Goal: Information Seeking & Learning: Learn about a topic

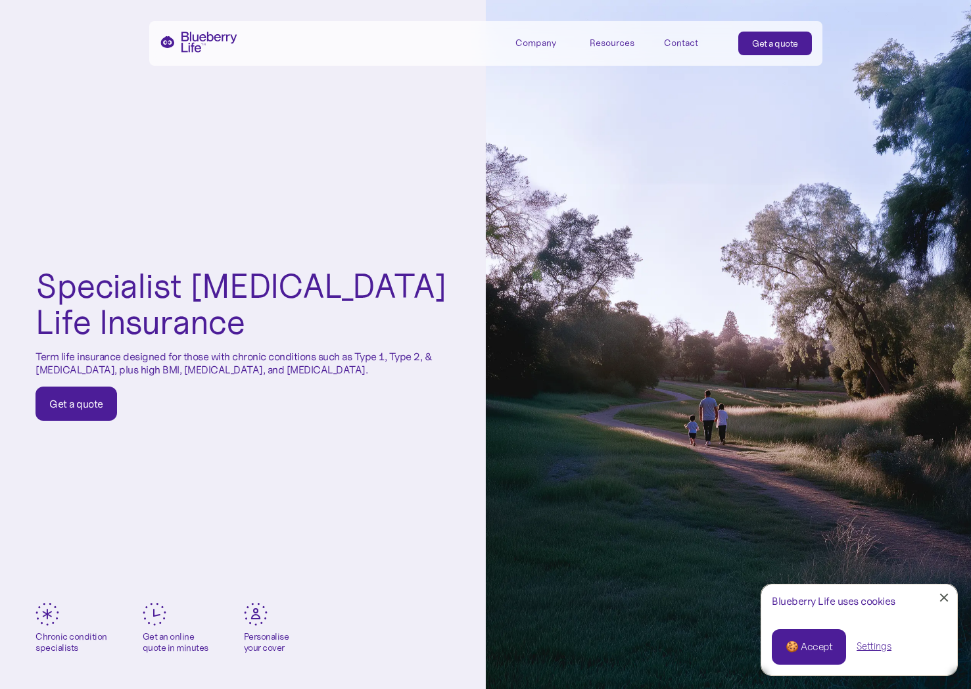
click at [148, 340] on h1 "Specialist [MEDICAL_DATA] Life Insurance" at bounding box center [242, 304] width 415 height 72
click at [114, 293] on h1 "Specialist [MEDICAL_DATA] Life Insurance" at bounding box center [242, 304] width 415 height 72
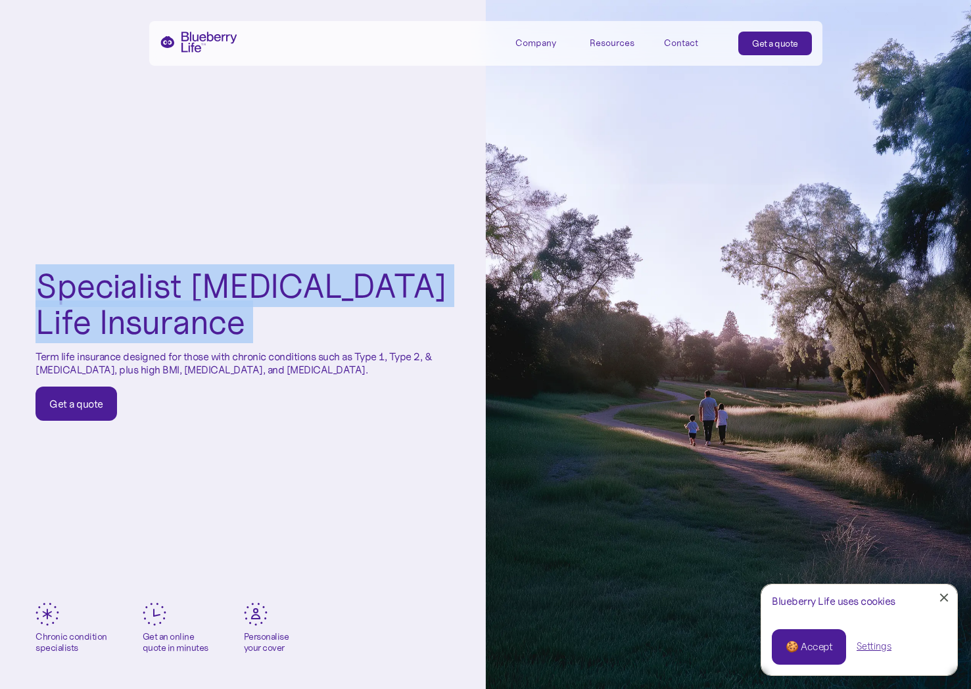
drag, startPoint x: 114, startPoint y: 293, endPoint x: 114, endPoint y: 316, distance: 23.7
click at [114, 316] on h1 "Specialist [MEDICAL_DATA] Life Insurance" at bounding box center [242, 304] width 415 height 72
drag, startPoint x: 114, startPoint y: 316, endPoint x: 91, endPoint y: 279, distance: 43.4
click at [91, 279] on h1 "Specialist [MEDICAL_DATA] Life Insurance" at bounding box center [242, 304] width 415 height 72
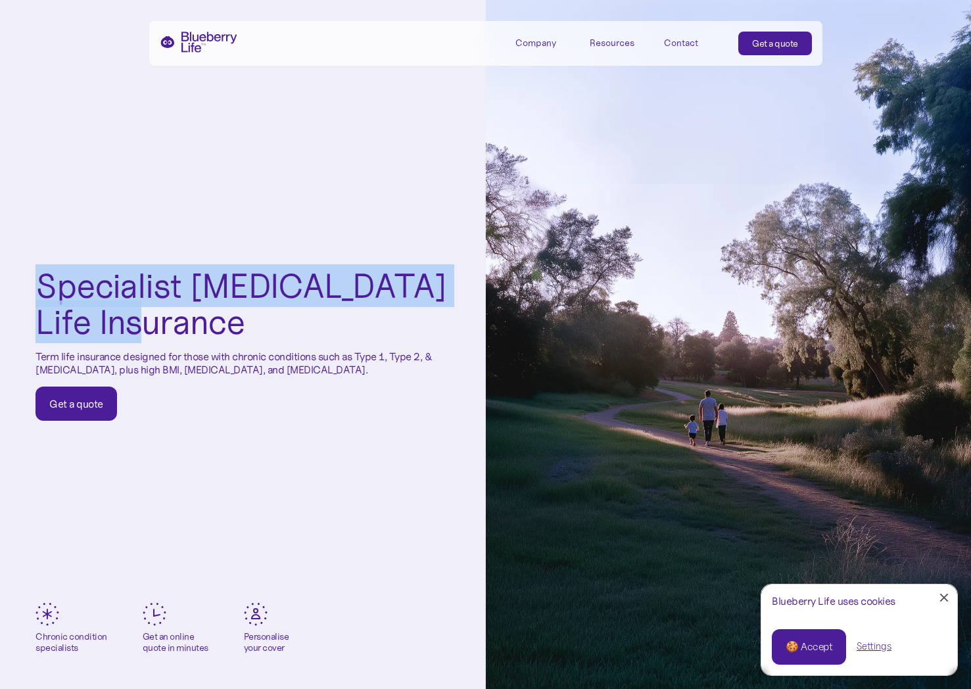
click at [91, 279] on h1 "Specialist [MEDICAL_DATA] Life Insurance" at bounding box center [242, 304] width 415 height 72
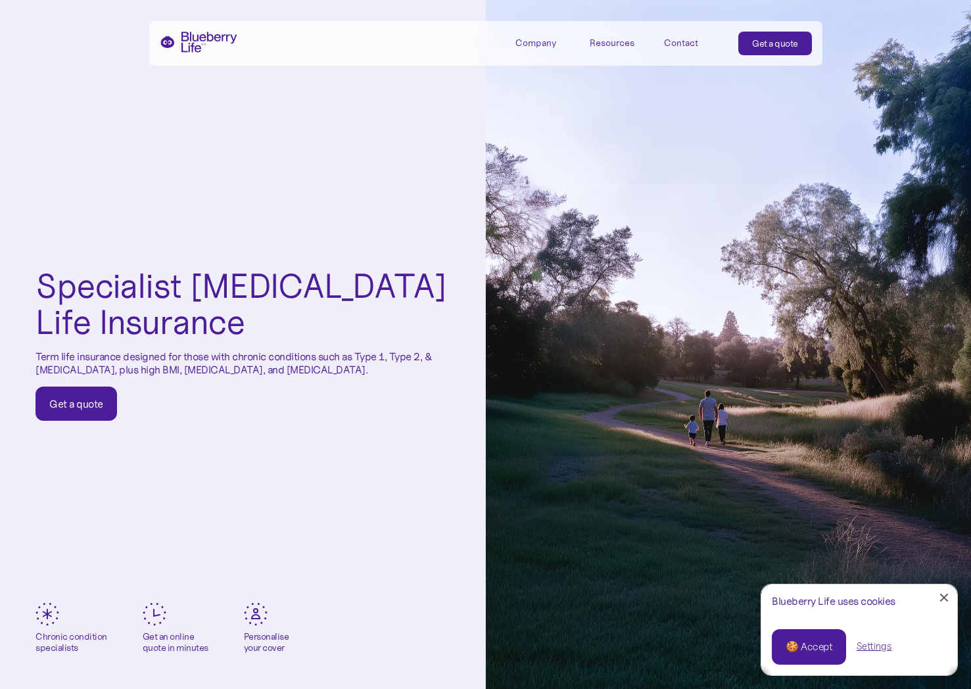
click at [47, 356] on p "Term life insurance designed for those with chronic conditions such as Type 1, …" at bounding box center [242, 362] width 415 height 25
drag, startPoint x: 47, startPoint y: 356, endPoint x: 48, endPoint y: 369, distance: 13.9
click at [48, 369] on p "Term life insurance designed for those with chronic conditions such as Type 1, …" at bounding box center [242, 362] width 415 height 25
click at [59, 369] on p "Term life insurance designed for those with chronic conditions such as Type 1, …" at bounding box center [242, 362] width 415 height 25
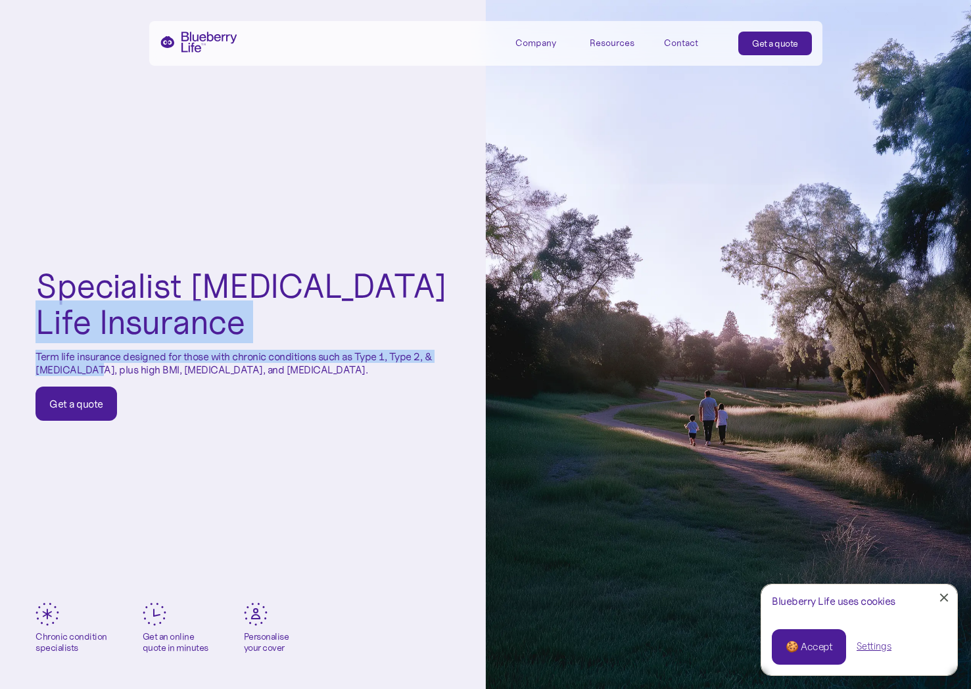
drag, startPoint x: 59, startPoint y: 369, endPoint x: 71, endPoint y: 324, distance: 47.0
click at [71, 324] on div "Specialist [MEDICAL_DATA] Life Insurance Term life insurance designed for those…" at bounding box center [242, 344] width 415 height 152
click at [71, 324] on h1 "Specialist [MEDICAL_DATA] Life Insurance" at bounding box center [242, 304] width 415 height 72
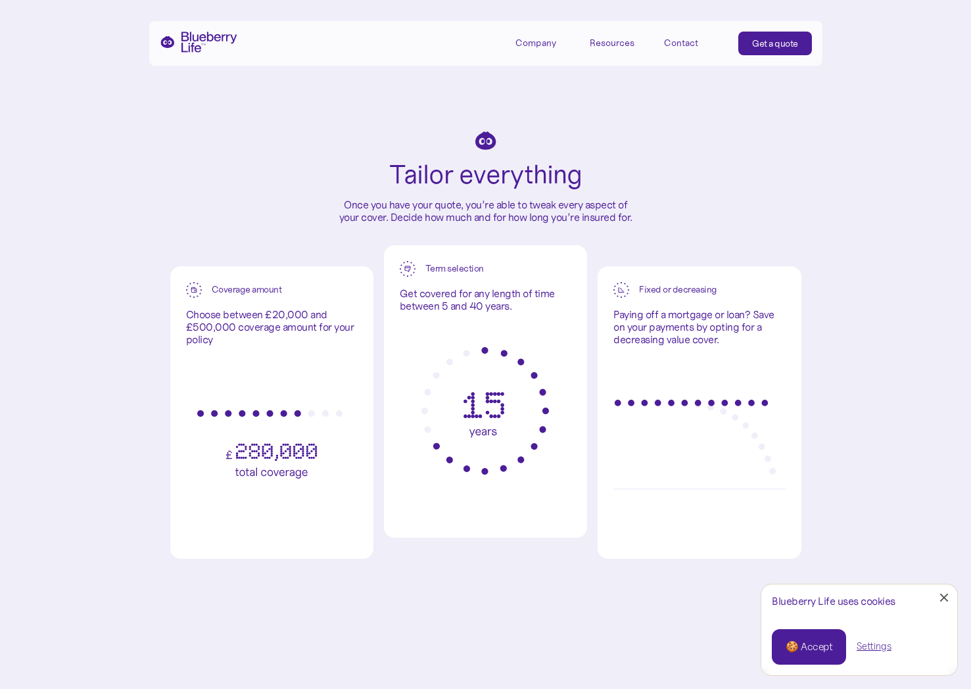
scroll to position [3408, 0]
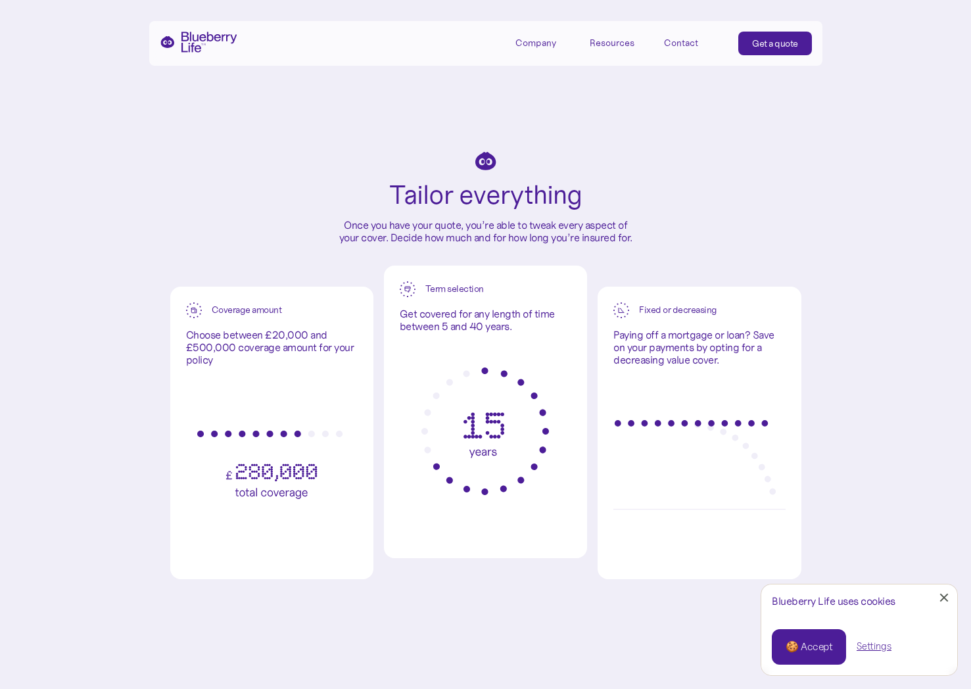
click at [189, 358] on p "Choose between £20,000 and £500,000 coverage amount for your policy" at bounding box center [272, 348] width 172 height 38
drag, startPoint x: 189, startPoint y: 358, endPoint x: 229, endPoint y: 333, distance: 47.5
click at [229, 333] on p "Choose between £20,000 and £500,000 coverage amount for your policy" at bounding box center [272, 347] width 172 height 38
click at [230, 333] on p "Choose between £20,000 and £500,000 coverage amount for your policy" at bounding box center [272, 347] width 172 height 38
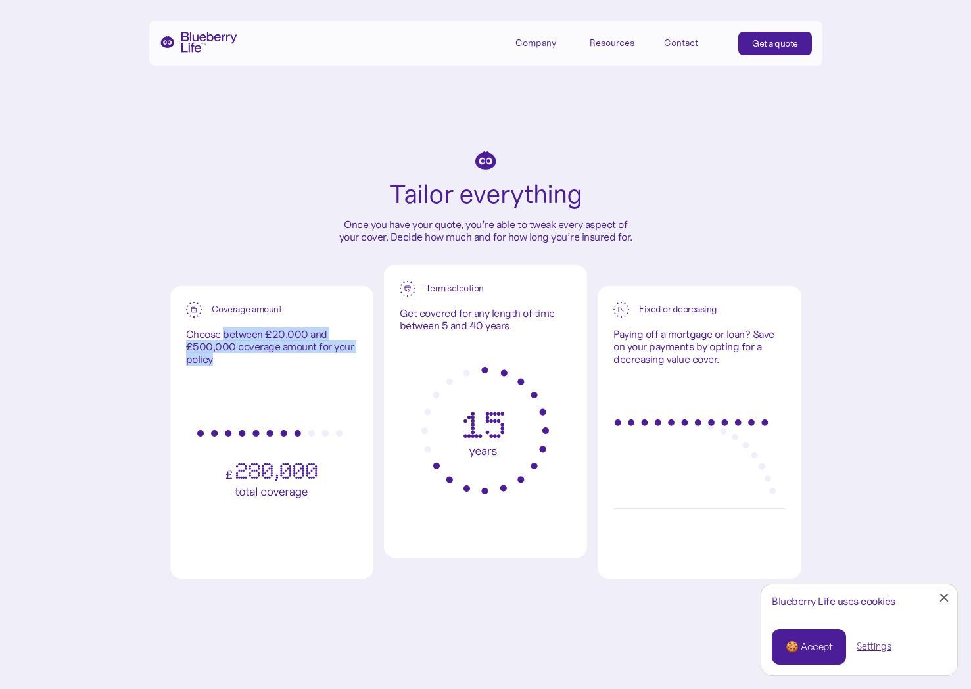
drag, startPoint x: 230, startPoint y: 333, endPoint x: 190, endPoint y: 364, distance: 50.6
click at [190, 364] on p "Choose between £20,000 and £500,000 coverage amount for your policy" at bounding box center [272, 347] width 172 height 38
drag, startPoint x: 190, startPoint y: 364, endPoint x: 229, endPoint y: 334, distance: 49.2
click at [229, 334] on p "Choose between £20,000 and £500,000 coverage amount for your policy" at bounding box center [272, 347] width 172 height 38
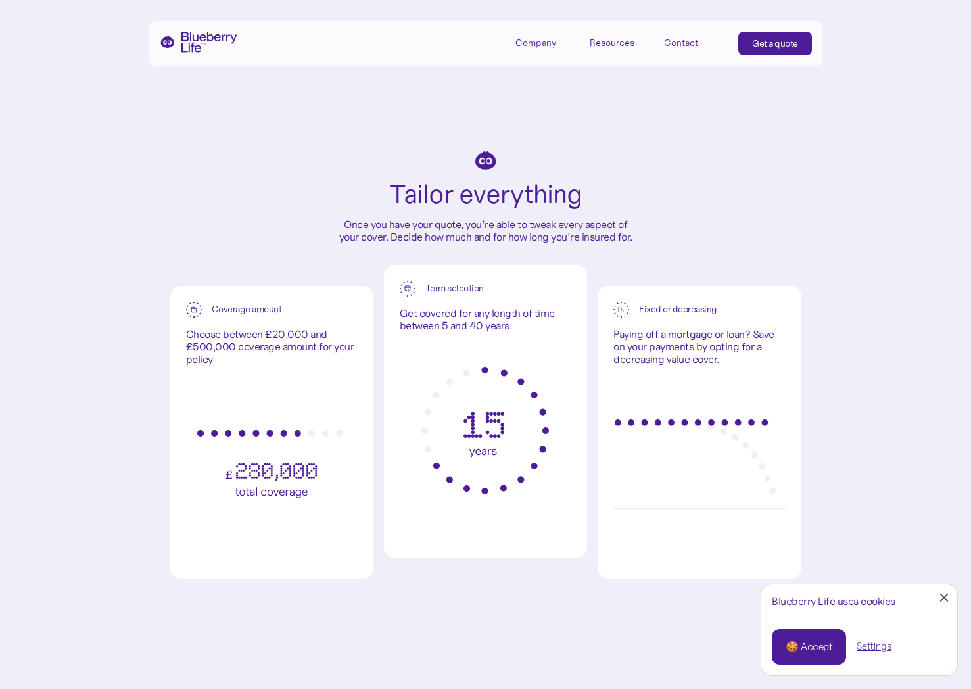
click at [406, 319] on p "Get covered for any length of time between 5 and 40 years." at bounding box center [486, 319] width 172 height 25
drag, startPoint x: 406, startPoint y: 319, endPoint x: 429, endPoint y: 291, distance: 36.9
click at [429, 291] on div "Term selection Get covered for any length of time between 5 and 40 years." at bounding box center [486, 306] width 172 height 51
click at [429, 291] on div "Term selection" at bounding box center [454, 288] width 59 height 11
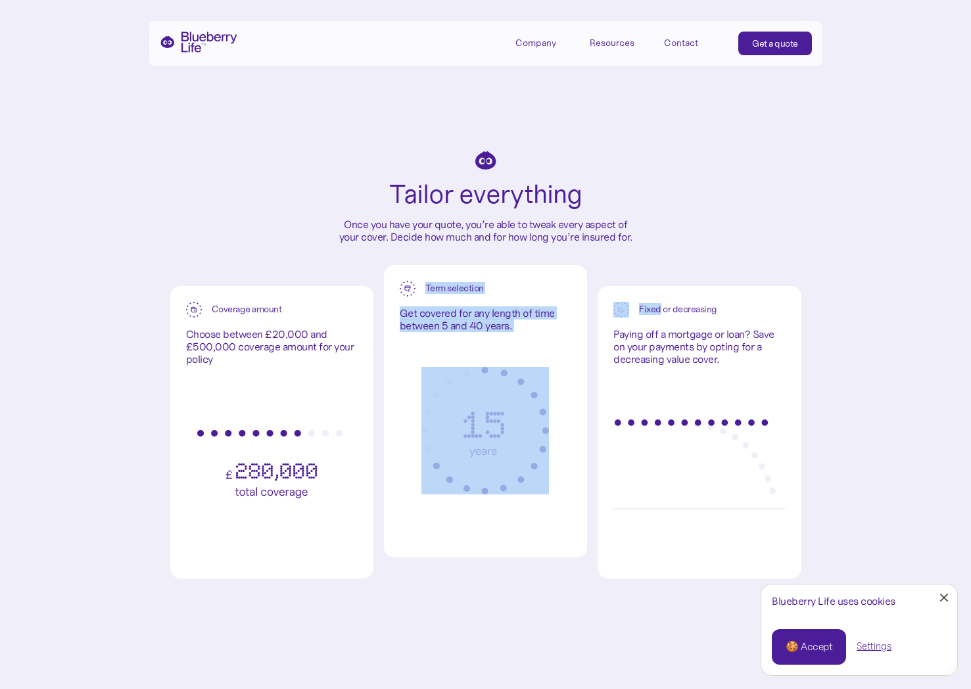
drag, startPoint x: 429, startPoint y: 291, endPoint x: 421, endPoint y: 338, distance: 48.0
click at [421, 338] on div "Term selection Get covered for any length of time between 5 and 40 years." at bounding box center [485, 411] width 203 height 293
click at [419, 327] on p "Get covered for any length of time between 5 and 40 years." at bounding box center [486, 319] width 172 height 25
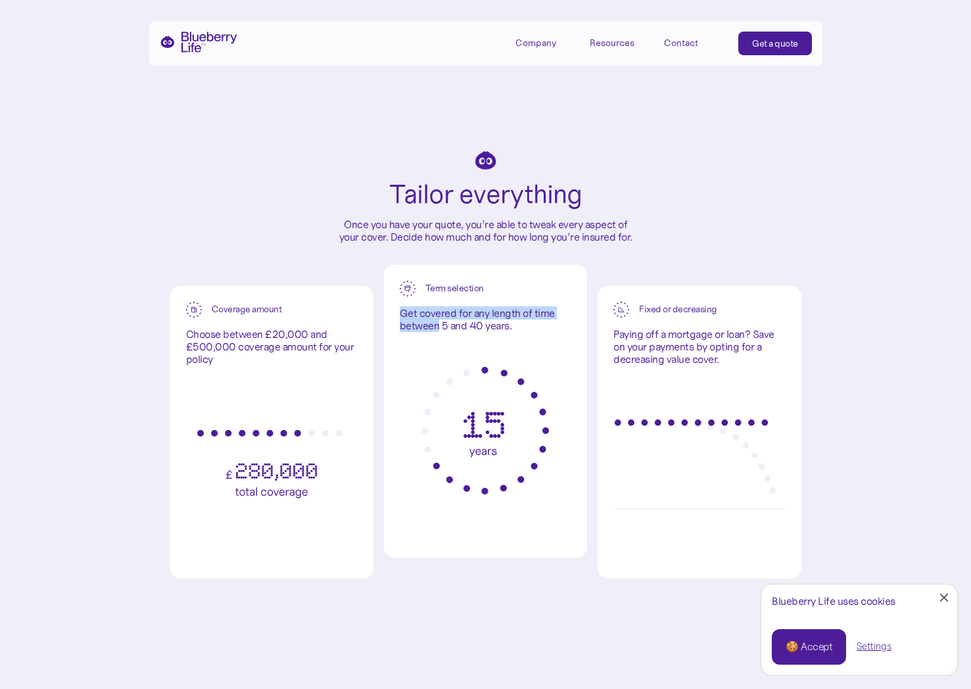
drag, startPoint x: 419, startPoint y: 327, endPoint x: 400, endPoint y: 314, distance: 23.2
click at [400, 314] on p "Get covered for any length of time between 5 and 40 years." at bounding box center [486, 319] width 172 height 25
drag, startPoint x: 400, startPoint y: 314, endPoint x: 403, endPoint y: 327, distance: 14.1
click at [403, 327] on p "Get covered for any length of time between 5 and 40 years." at bounding box center [486, 319] width 172 height 25
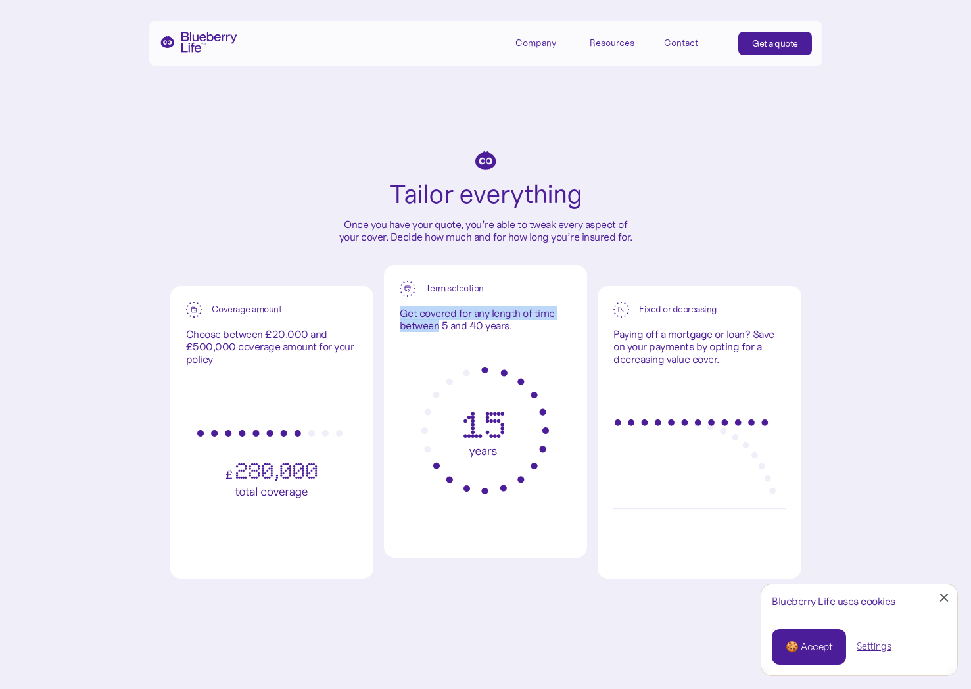
click at [403, 327] on p "Get covered for any length of time between 5 and 40 years." at bounding box center [486, 319] width 172 height 25
drag, startPoint x: 403, startPoint y: 327, endPoint x: 402, endPoint y: 315, distance: 12.6
click at [402, 315] on p "Get covered for any length of time between 5 and 40 years." at bounding box center [486, 319] width 172 height 25
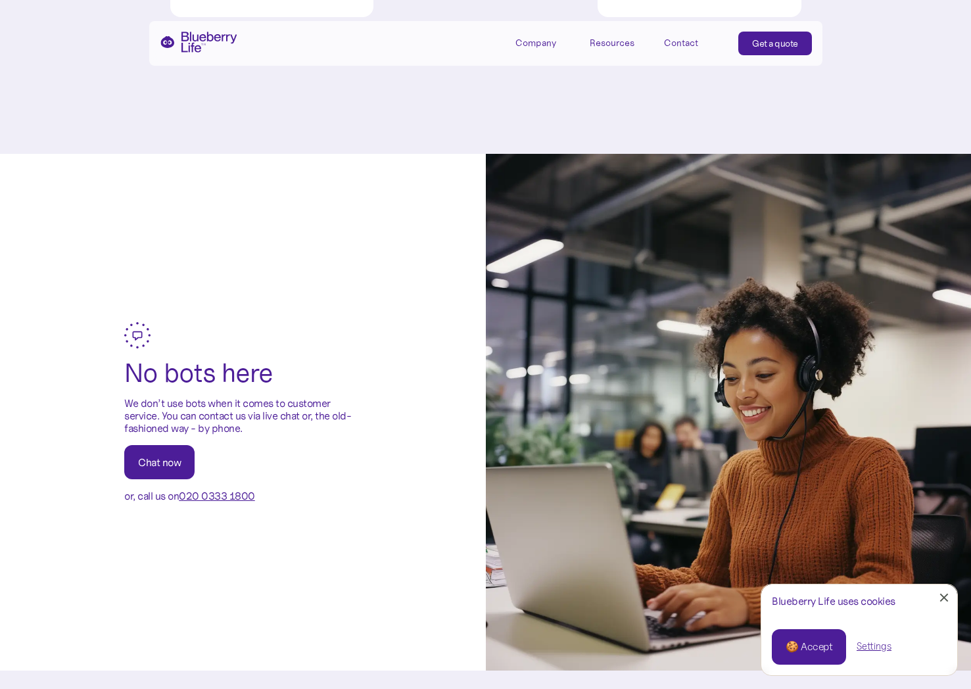
scroll to position [3973, 0]
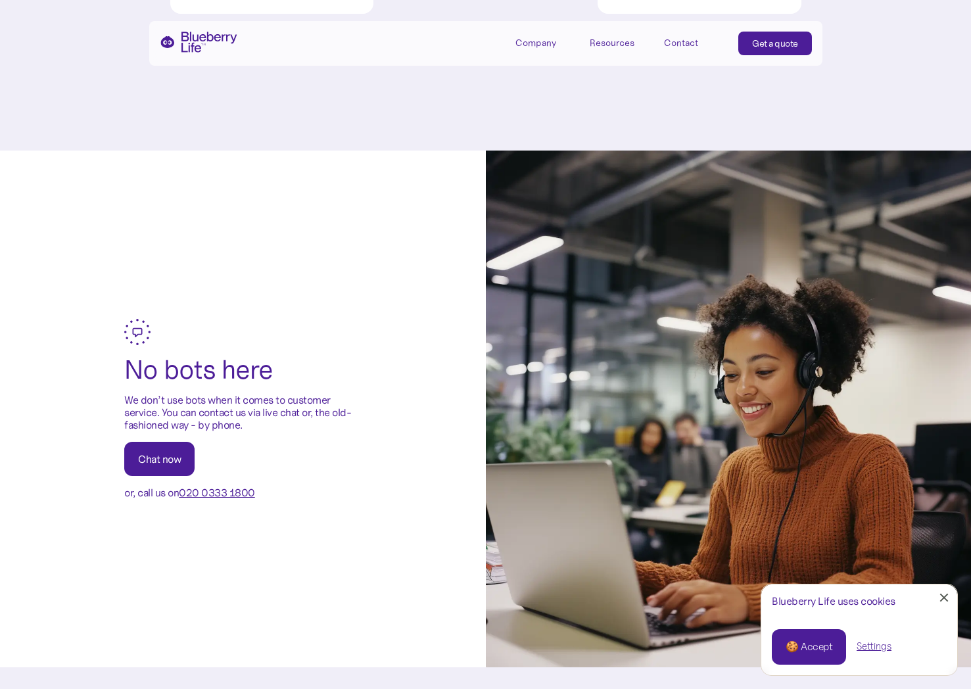
click at [157, 392] on div "No bots here We don’t use bots when it comes to customer service. You can conta…" at bounding box center [242, 409] width 237 height 181
drag, startPoint x: 157, startPoint y: 392, endPoint x: 139, endPoint y: 418, distance: 31.7
click at [139, 418] on div "No bots here We don’t use bots when it comes to customer service. You can conta…" at bounding box center [242, 409] width 237 height 181
click at [139, 418] on p "We don’t use bots when it comes to customer service. You can contact us via liv…" at bounding box center [242, 413] width 237 height 38
drag, startPoint x: 139, startPoint y: 418, endPoint x: 152, endPoint y: 406, distance: 17.2
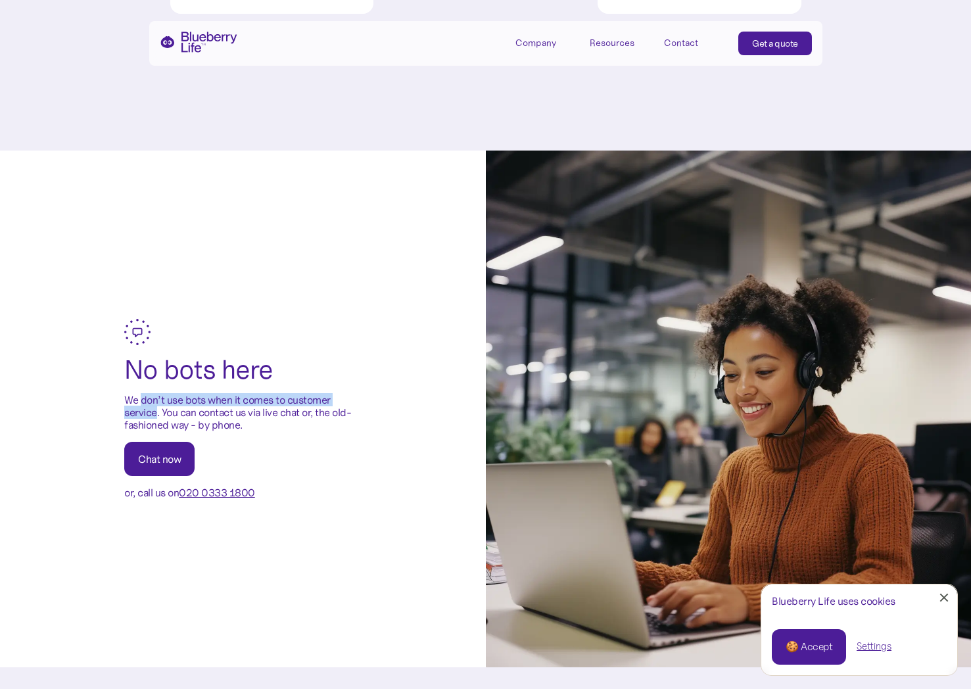
click at [152, 406] on p "We don’t use bots when it comes to customer service. You can contact us via liv…" at bounding box center [242, 413] width 237 height 38
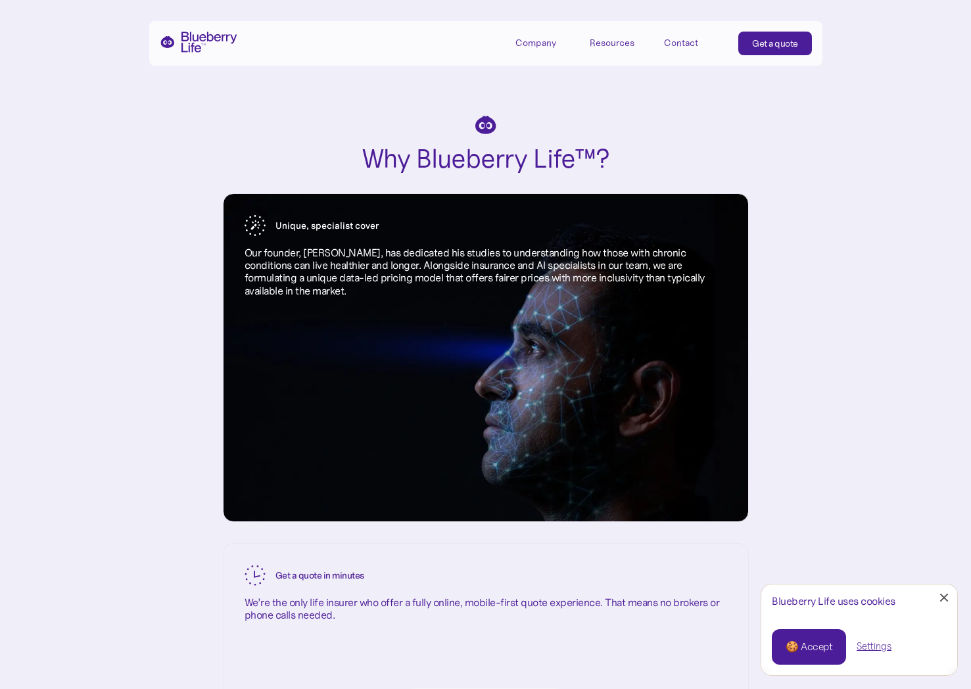
scroll to position [1537, 0]
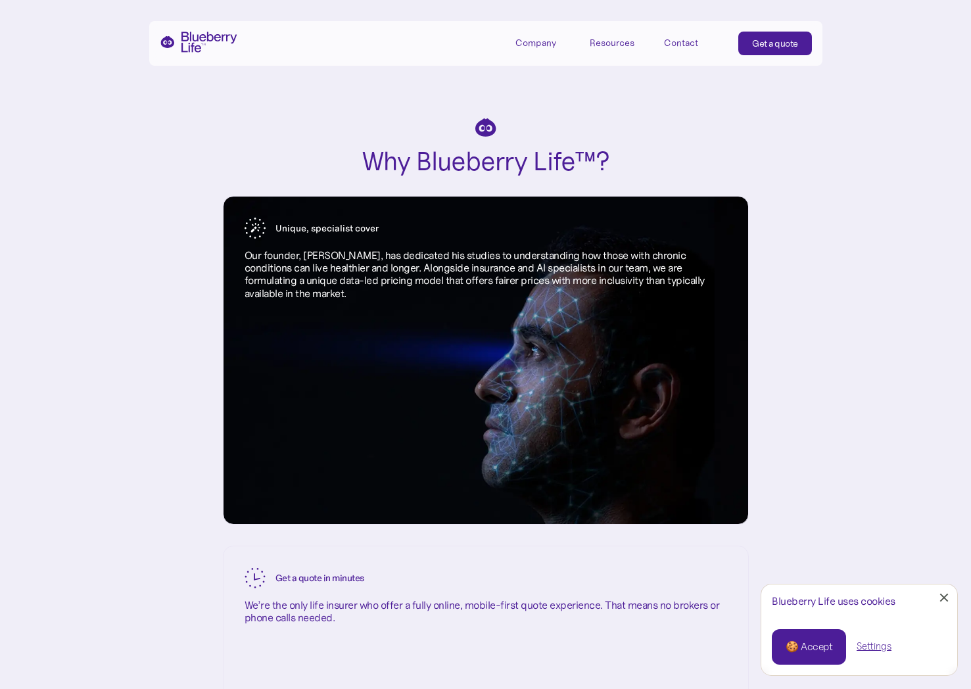
click at [527, 150] on h2 "Why Blueberry Life™?" at bounding box center [486, 161] width 248 height 28
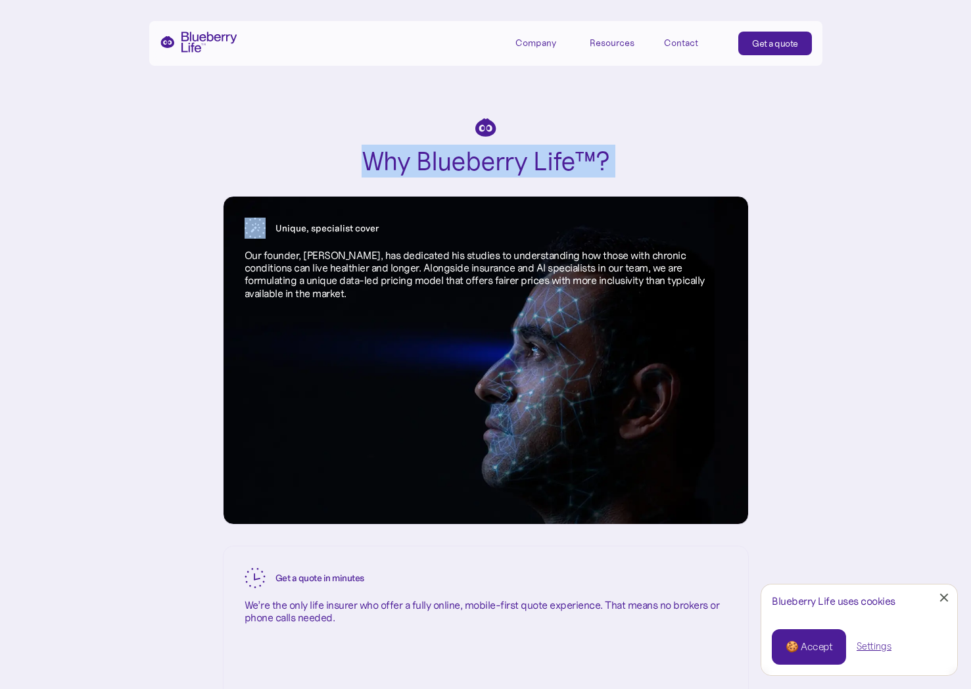
click at [527, 150] on h2 "Why Blueberry Life™?" at bounding box center [486, 161] width 248 height 28
click at [461, 150] on h2 "Why Blueberry Life™?" at bounding box center [486, 161] width 248 height 28
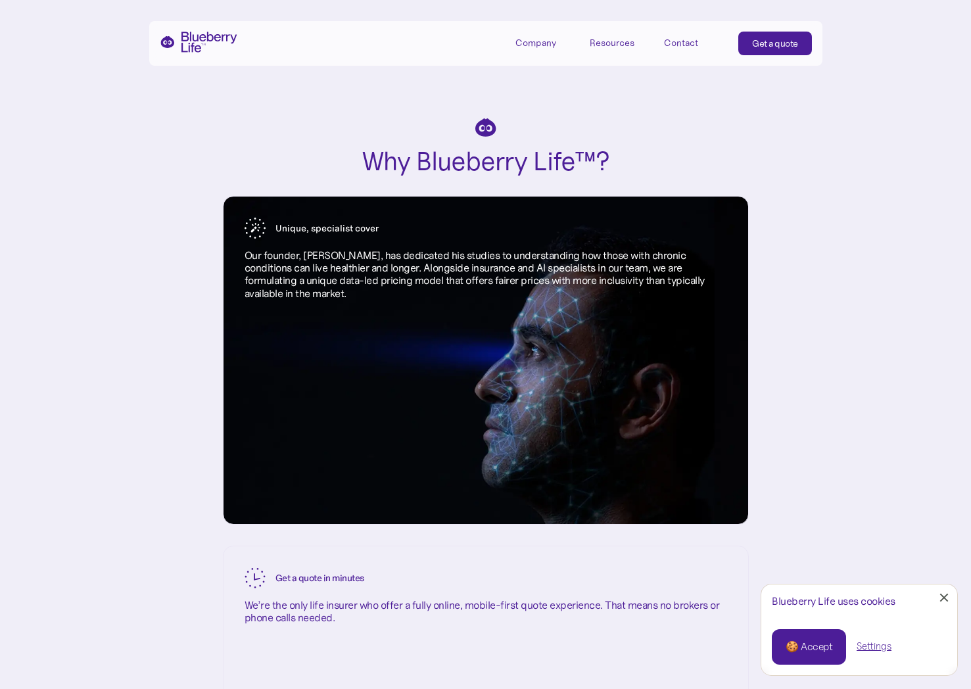
click at [326, 293] on p "Our founder, [PERSON_NAME], has dedicated his studies to understanding how thos…" at bounding box center [486, 274] width 482 height 51
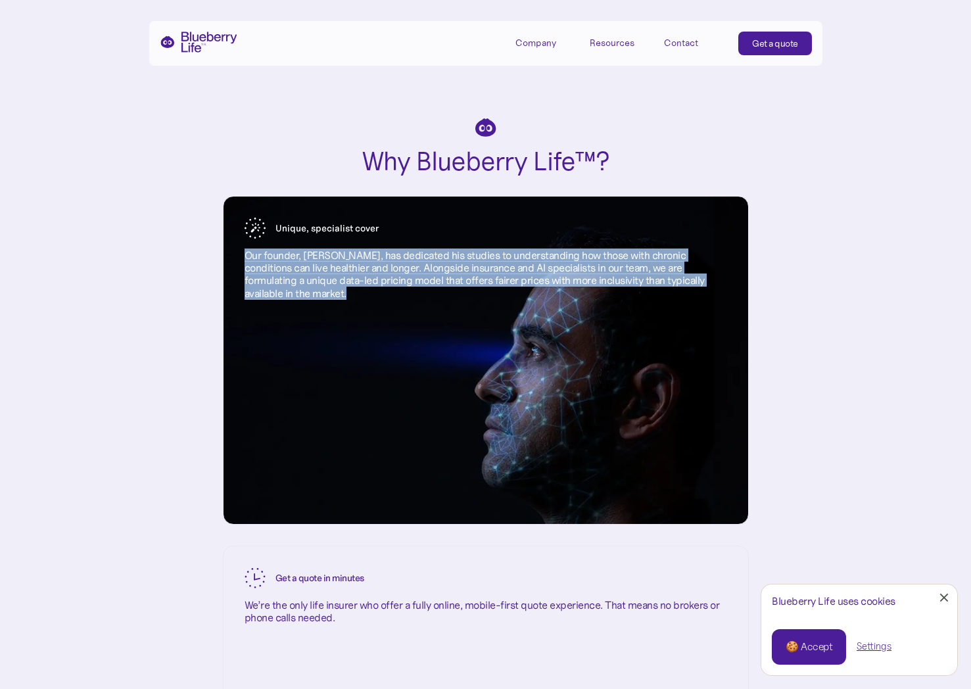
drag, startPoint x: 326, startPoint y: 293, endPoint x: 280, endPoint y: 256, distance: 58.9
click at [280, 256] on p "Our founder, [PERSON_NAME], has dedicated his studies to understanding how thos…" at bounding box center [486, 274] width 482 height 51
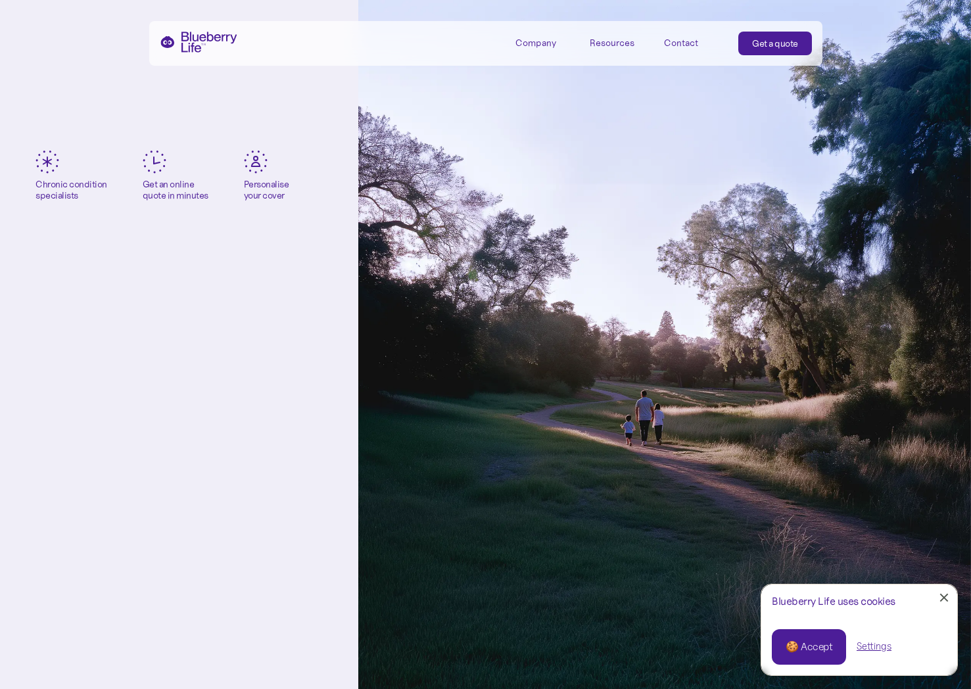
scroll to position [0, 0]
